Goal: Task Accomplishment & Management: Complete application form

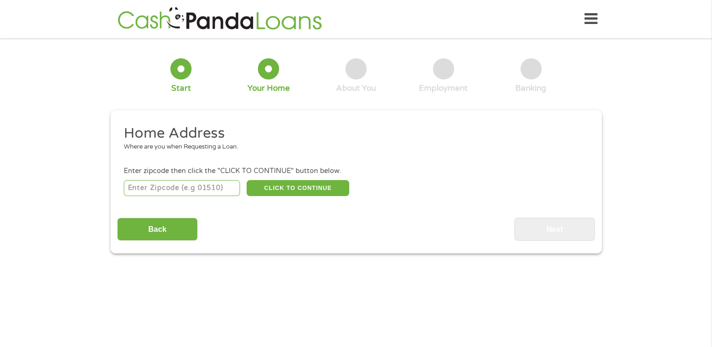
click at [352, 231] on div "Back Next" at bounding box center [356, 226] width 478 height 30
drag, startPoint x: 0, startPoint y: 0, endPoint x: 192, endPoint y: 201, distance: 278.2
click at [192, 201] on div "Home Address Where are you when Requesting a Loan. Enter zipcode then click the…" at bounding box center [356, 182] width 478 height 117
drag, startPoint x: 192, startPoint y: 201, endPoint x: 175, endPoint y: 185, distance: 23.6
click at [175, 185] on input "number" at bounding box center [182, 188] width 116 height 16
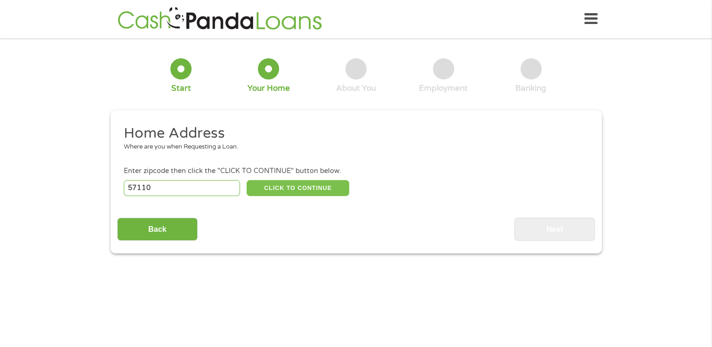
type input "57110"
click at [331, 186] on button "CLICK TO CONTINUE" at bounding box center [298, 188] width 103 height 16
type input "57110"
type input "[GEOGRAPHIC_DATA]"
select select "[US_STATE]"
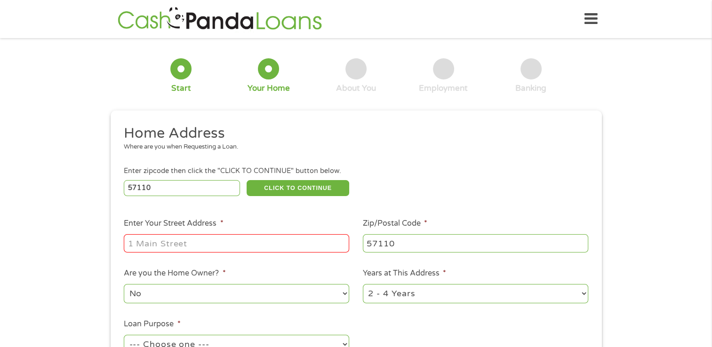
click at [192, 252] on input "Enter Your Street Address *" at bounding box center [236, 243] width 225 height 18
click at [336, 244] on input "[STREET_ADDRESS]" at bounding box center [236, 243] width 225 height 18
type input "[STREET_ADDRESS]"
click at [481, 184] on div "57110 CLICK TO CONTINUE Please recheck your Zipcode, it seems to be Incorrect" at bounding box center [356, 187] width 464 height 19
click at [44, 235] on div "1 Start 2 Your Home 3 About You 4 Employment 5 Banking 6 This field is hidden w…" at bounding box center [356, 234] width 712 height 379
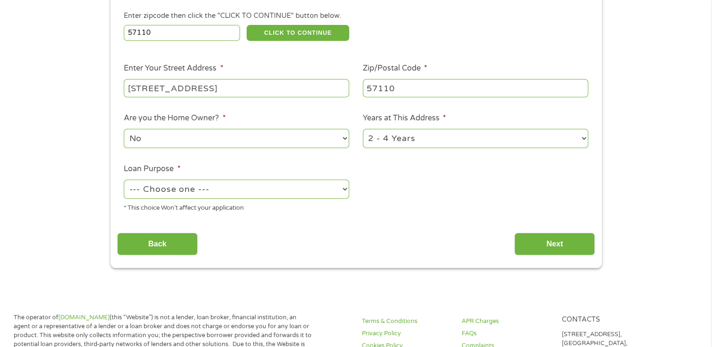
scroll to position [160, 0]
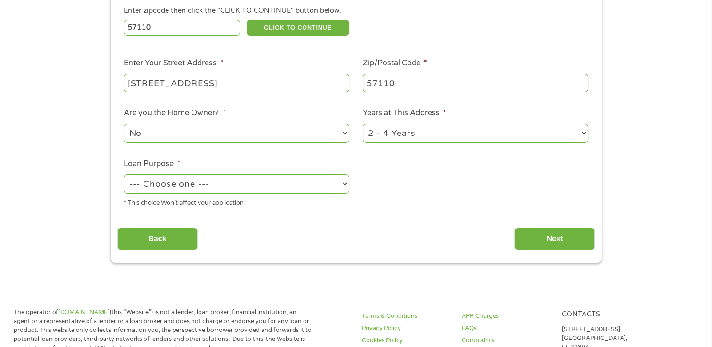
click at [343, 184] on select "--- Choose one --- Pay Bills Debt Consolidation Home Improvement Major Purchase…" at bounding box center [236, 184] width 225 height 19
select select "paybills"
click at [124, 176] on select "--- Choose one --- Pay Bills Debt Consolidation Home Improvement Major Purchase…" at bounding box center [236, 184] width 225 height 19
click at [564, 240] on input "Next" at bounding box center [554, 239] width 80 height 23
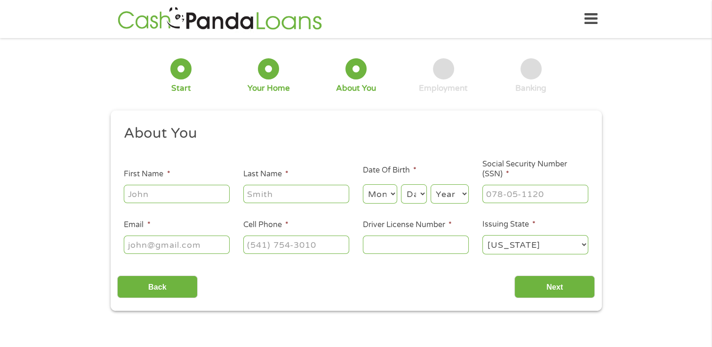
scroll to position [0, 0]
click at [169, 192] on input "First Name *" at bounding box center [177, 194] width 106 height 18
type input "[PERSON_NAME]"
type input "Fauvor"
click at [385, 195] on select "Month 1 2 3 4 5 6 7 8 9 10 11 12" at bounding box center [380, 193] width 34 height 19
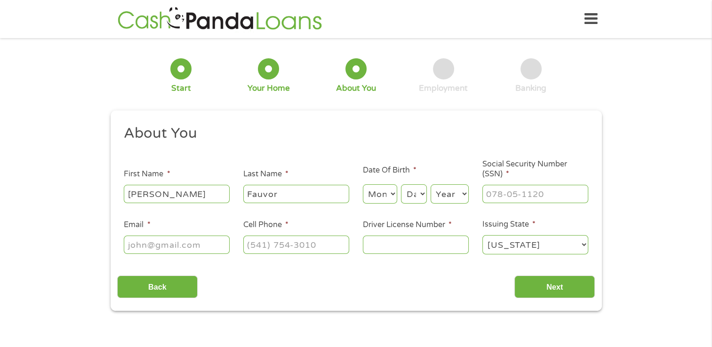
select select "10"
click at [413, 194] on select "Day 1 2 3 4 5 6 7 8 9 10 11 12 13 14 15 16 17 18 19 20 21 22 23 24 25 26 27 28 …" at bounding box center [413, 193] width 25 height 19
select select "26"
click at [454, 192] on select "Year [DATE] 2006 2005 2004 2003 2002 2001 2000 1999 1998 1997 1996 1995 1994 19…" at bounding box center [450, 193] width 38 height 19
select select "1967"
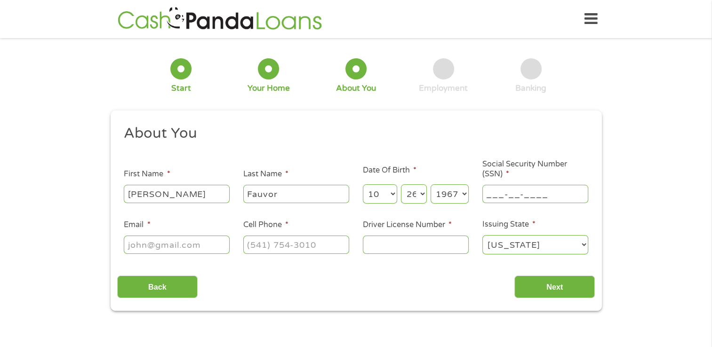
click at [517, 192] on input "___-__-____" at bounding box center [535, 194] width 106 height 18
type input "568-87-8817"
click at [517, 192] on input "568-87-8817" at bounding box center [535, 194] width 106 height 18
click at [172, 251] on input "Email *" at bounding box center [177, 245] width 106 height 18
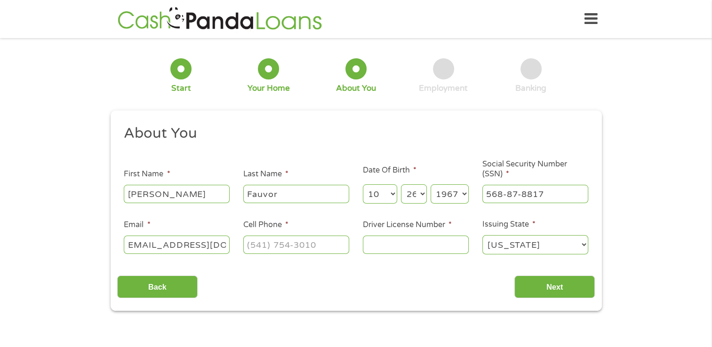
scroll to position [0, 12]
type input "[EMAIL_ADDRESS][DOMAIN_NAME]"
click at [292, 247] on input "(___) ___-____" at bounding box center [296, 245] width 106 height 18
type input "(___) ___-5303"
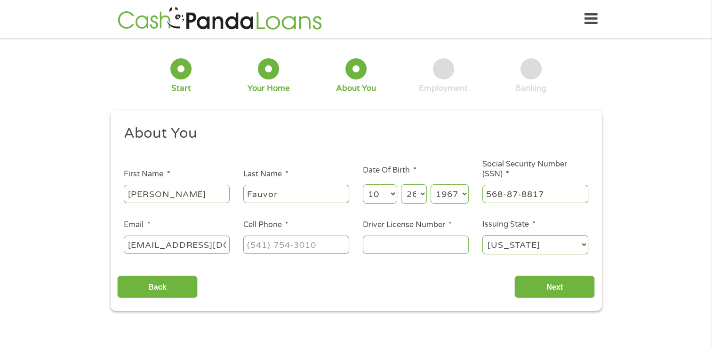
click at [382, 250] on input "Driver License Number *" at bounding box center [416, 245] width 106 height 18
type input "02801108"
click at [565, 289] on input "Next" at bounding box center [554, 287] width 80 height 23
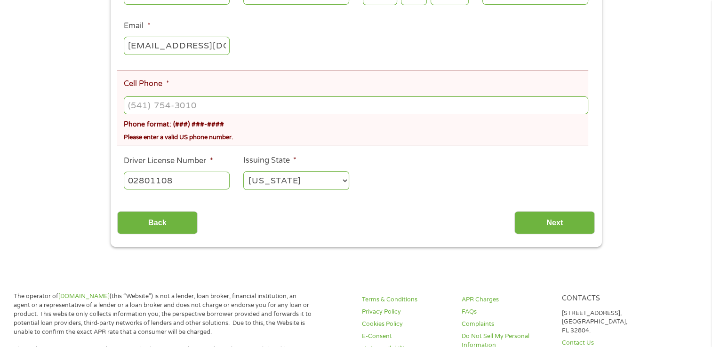
scroll to position [235, 0]
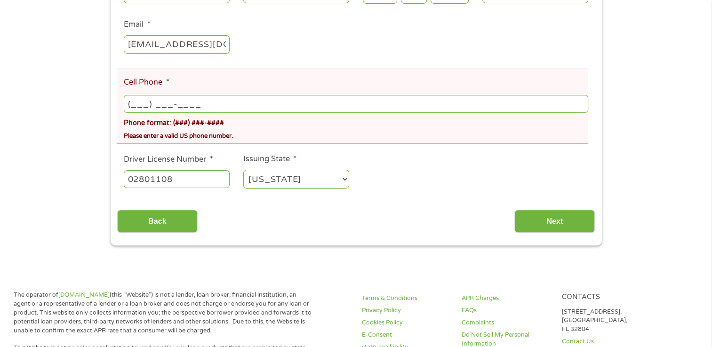
click at [138, 102] on input "(___) ___-____" at bounding box center [356, 104] width 464 height 18
type input "[PHONE_NUMBER]"
click at [58, 127] on div "There was a problem with your submission. Please review the fields below. 1 Sta…" at bounding box center [356, 27] width 712 height 436
click at [567, 221] on input "Next" at bounding box center [554, 221] width 80 height 23
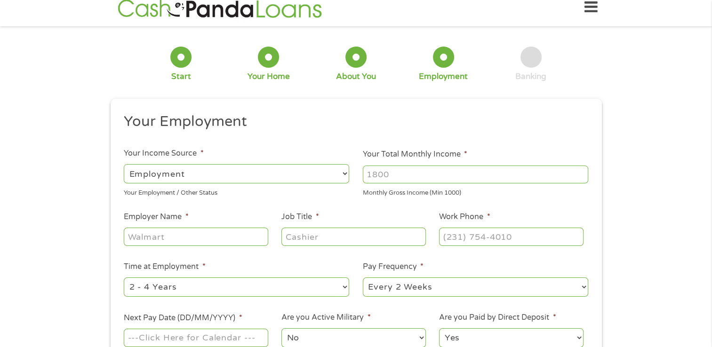
scroll to position [0, 0]
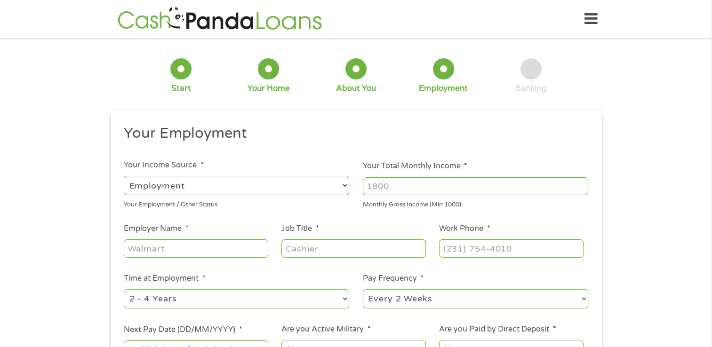
click at [567, 221] on ul "Your Employment Your Income Source * --- Choose one --- Employment [DEMOGRAPHIC…" at bounding box center [356, 246] width 478 height 244
click at [344, 185] on select "--- Choose one --- Employment [DEMOGRAPHIC_DATA] Benefits" at bounding box center [236, 185] width 225 height 19
click at [124, 176] on select "--- Choose one --- Employment [DEMOGRAPHIC_DATA] Benefits" at bounding box center [236, 185] width 225 height 19
click at [399, 183] on input "Your Total Monthly Income *" at bounding box center [475, 186] width 225 height 18
click at [581, 189] on input "1000" at bounding box center [475, 186] width 225 height 18
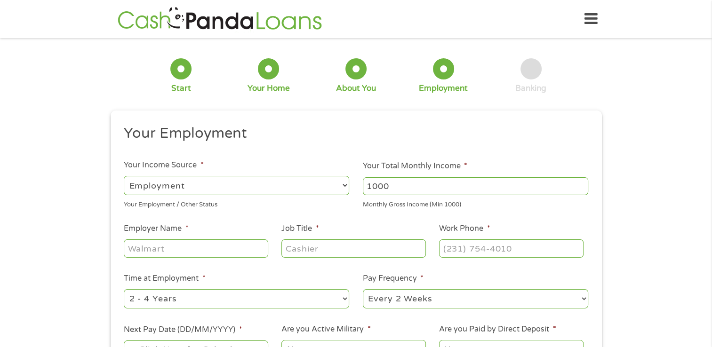
click at [582, 191] on input "1000" at bounding box center [475, 186] width 225 height 18
type input "1"
type input "2999"
click at [582, 191] on input "2999" at bounding box center [475, 186] width 225 height 18
click at [210, 249] on input "Employer Name *" at bounding box center [196, 248] width 144 height 18
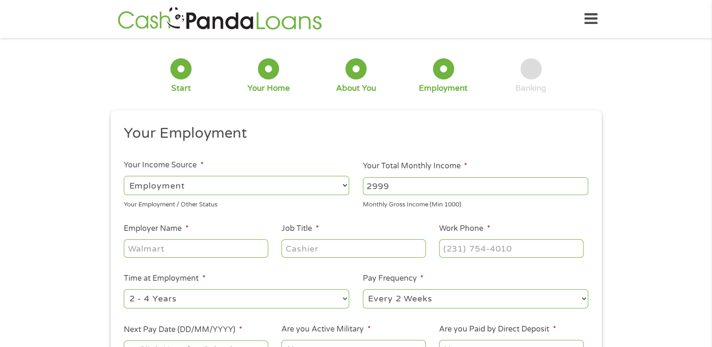
click at [210, 249] on input "Employer Name *" at bounding box center [196, 248] width 144 height 18
type input "Tetra Tech"
click at [309, 247] on input "Job Title *" at bounding box center [353, 248] width 144 height 18
type input "Community Outreach Coordinator"
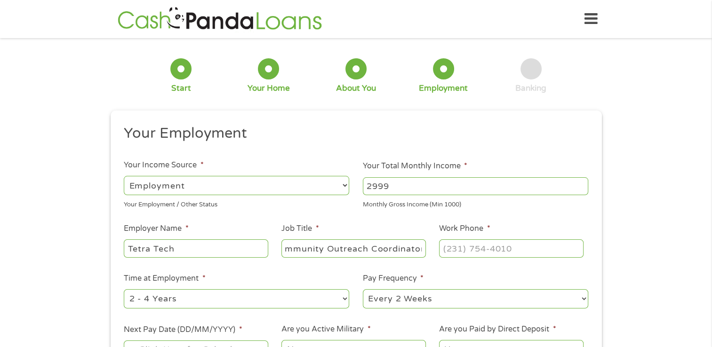
scroll to position [0, 0]
click at [583, 296] on select "--- Choose one --- Every 2 Weeks Every Week Monthly Semi-Monthly" at bounding box center [475, 298] width 225 height 19
select select "monthly"
click at [363, 290] on select "--- Choose one --- Every 2 Weeks Every Week Monthly Semi-Monthly" at bounding box center [475, 298] width 225 height 19
click at [486, 246] on input "(___) ___-____" at bounding box center [511, 248] width 144 height 18
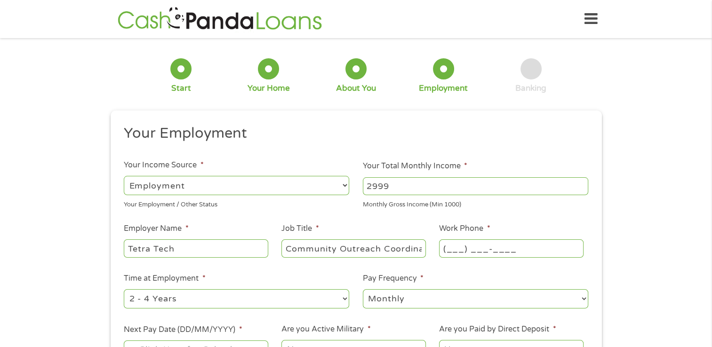
click at [448, 248] on input "(___) ___-____" at bounding box center [511, 248] width 144 height 18
type input "[PHONE_NUMBER]"
click at [72, 225] on div "1 Start 2 Your Home 3 About You 4 Employment 5 Banking 6 This field is hidden w…" at bounding box center [356, 230] width 712 height 371
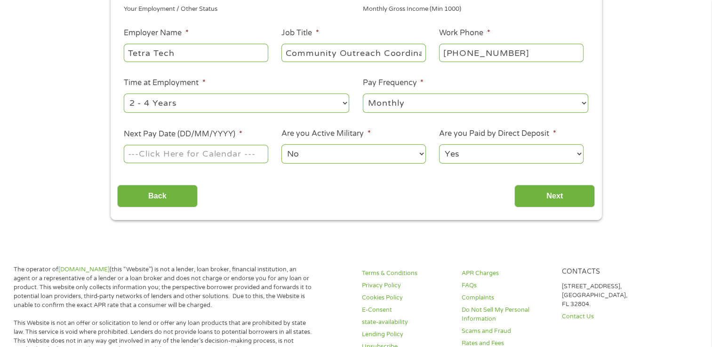
scroll to position [210, 0]
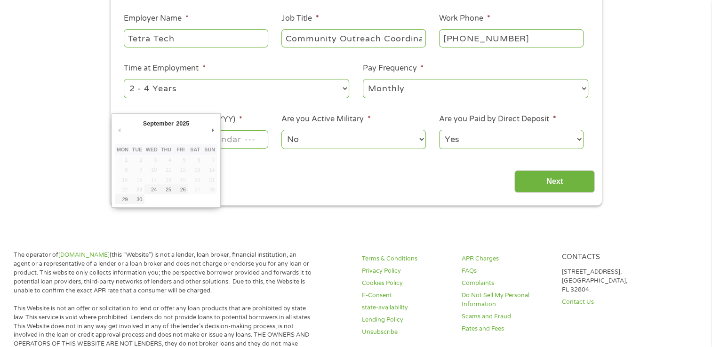
click at [253, 142] on input "Next Pay Date (DD/MM/YYYY) *" at bounding box center [196, 139] width 144 height 18
type input "[DATE]"
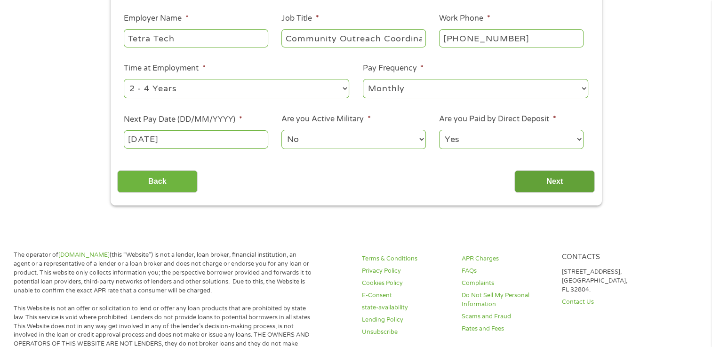
click at [559, 186] on input "Next" at bounding box center [554, 181] width 80 height 23
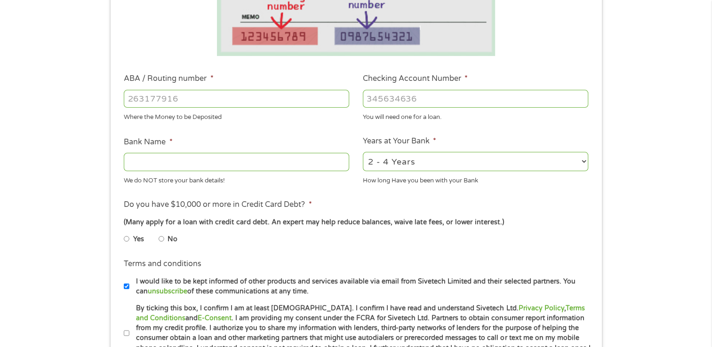
scroll to position [231, 0]
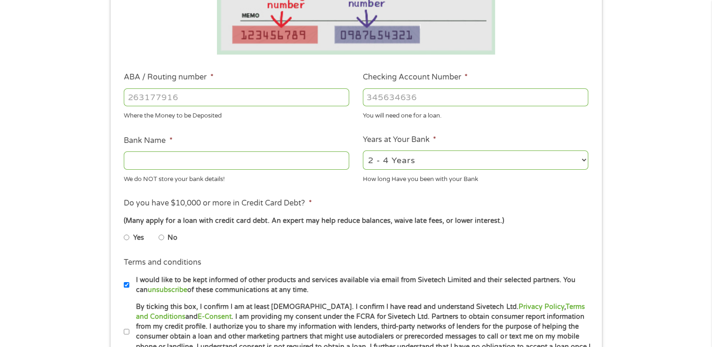
click at [178, 160] on input "Bank Name *" at bounding box center [236, 161] width 225 height 18
click at [178, 160] on input "W" at bounding box center [236, 161] width 225 height 18
type input "[PERSON_NAME] Fargo"
click at [179, 99] on input "ABA / Routing number *" at bounding box center [236, 97] width 225 height 18
type input "091400046"
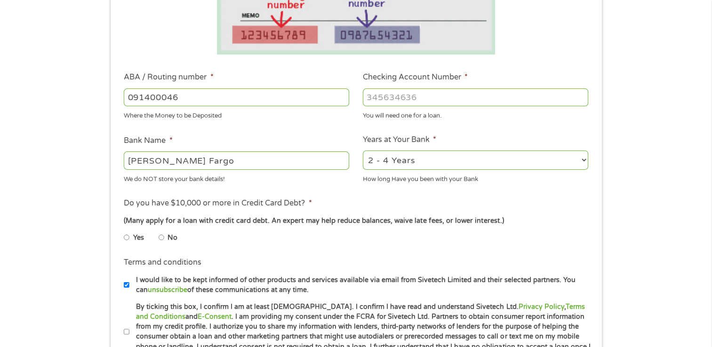
type input "[PERSON_NAME] FARGO BANK NA [US_STATE]"
type input "091400046"
click at [399, 99] on input "Checking Account Number *" at bounding box center [475, 97] width 225 height 18
type input "9174055179"
click at [162, 238] on input "No" at bounding box center [162, 237] width 6 height 15
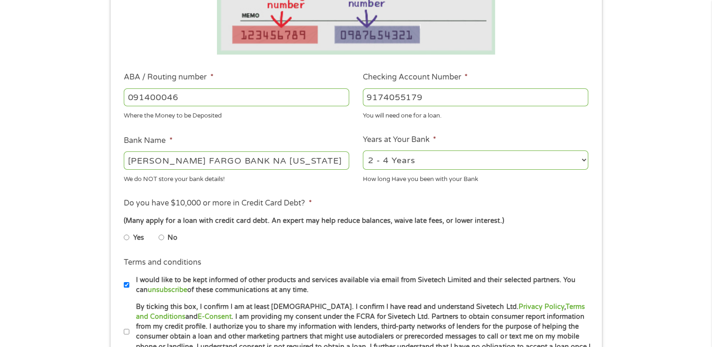
radio input "true"
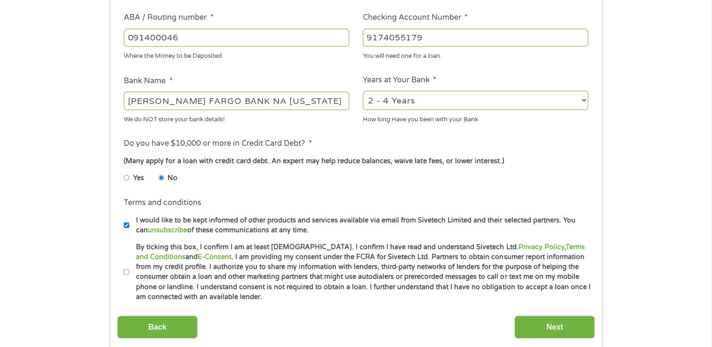
scroll to position [382, 0]
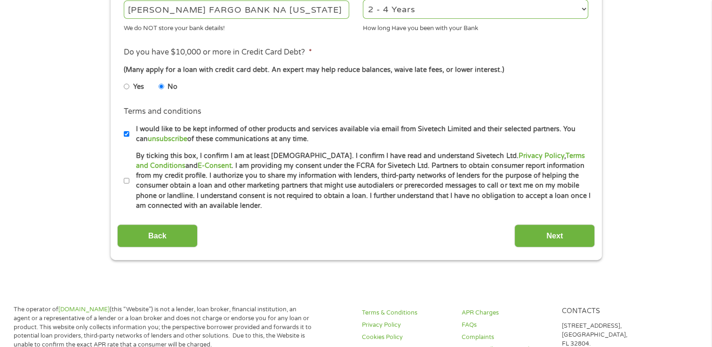
click at [127, 182] on input "By ticking this box, I confirm I am at least [DEMOGRAPHIC_DATA]. I confirm I ha…" at bounding box center [127, 181] width 6 height 15
checkbox input "true"
click at [126, 132] on input "I would like to be kept informed of other products and services available via e…" at bounding box center [127, 134] width 6 height 15
checkbox input "false"
click at [558, 234] on input "Next" at bounding box center [554, 235] width 80 height 23
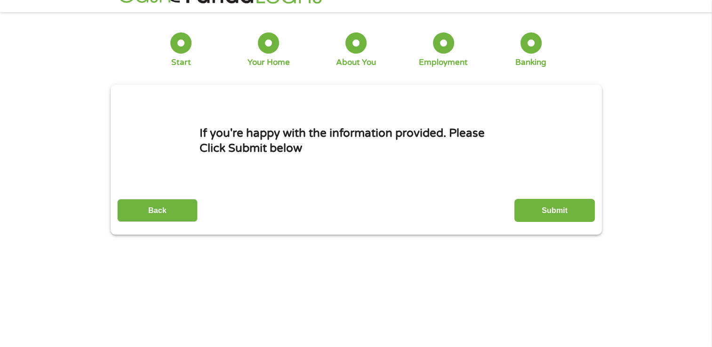
scroll to position [0, 0]
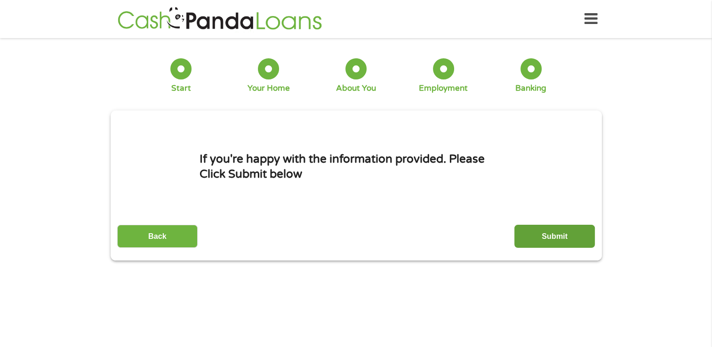
click at [553, 232] on input "Submit" at bounding box center [554, 236] width 80 height 23
